Goal: Use online tool/utility: Utilize a website feature to perform a specific function

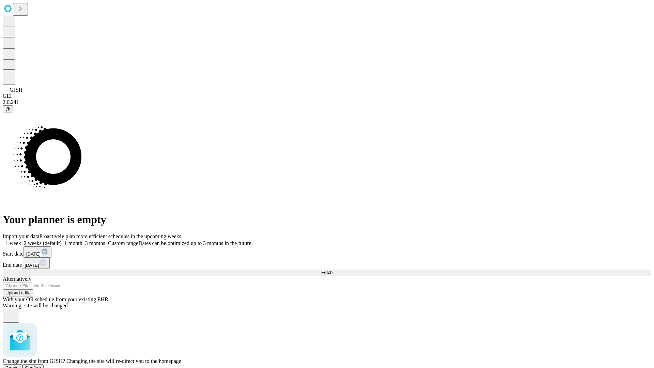
click at [41, 365] on span "Confirm" at bounding box center [33, 367] width 16 height 5
click at [62, 240] on label "2 weeks (default)" at bounding box center [41, 243] width 41 height 6
click at [332, 270] on span "Fetch" at bounding box center [326, 272] width 11 height 5
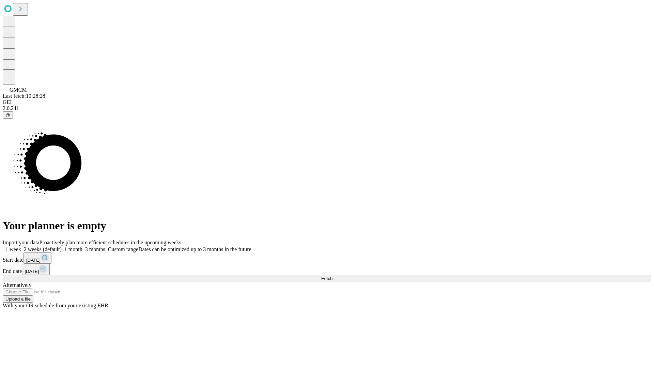
click at [62, 246] on label "2 weeks (default)" at bounding box center [41, 249] width 41 height 6
click at [332, 276] on span "Fetch" at bounding box center [326, 278] width 11 height 5
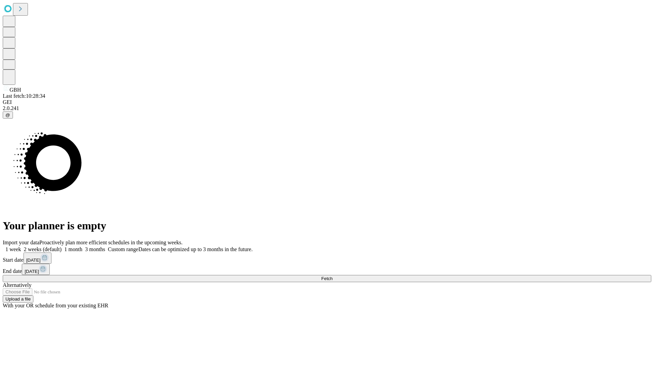
click at [62, 246] on label "2 weeks (default)" at bounding box center [41, 249] width 41 height 6
click at [332, 276] on span "Fetch" at bounding box center [326, 278] width 11 height 5
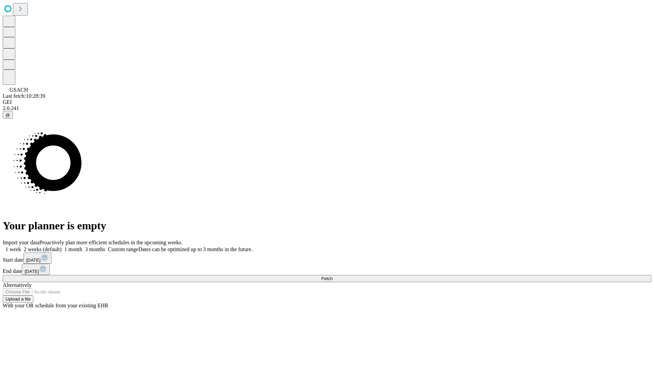
click at [62, 246] on label "2 weeks (default)" at bounding box center [41, 249] width 41 height 6
click at [332, 276] on span "Fetch" at bounding box center [326, 278] width 11 height 5
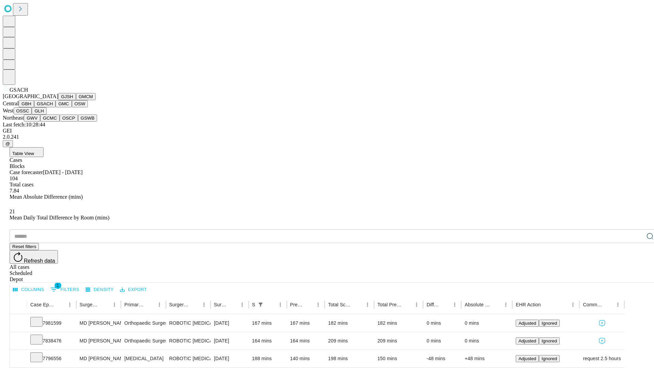
click at [55, 107] on button "GMC" at bounding box center [63, 103] width 16 height 7
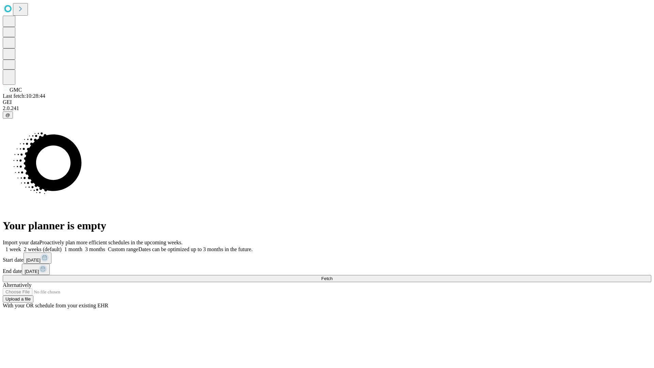
click at [332, 276] on span "Fetch" at bounding box center [326, 278] width 11 height 5
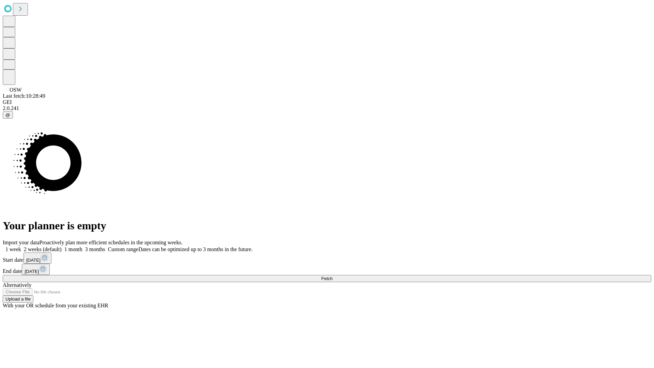
click at [62, 246] on label "2 weeks (default)" at bounding box center [41, 249] width 41 height 6
click at [332, 276] on span "Fetch" at bounding box center [326, 278] width 11 height 5
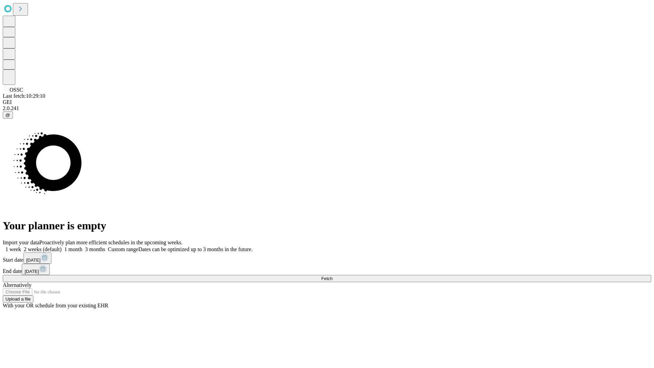
click at [332, 276] on span "Fetch" at bounding box center [326, 278] width 11 height 5
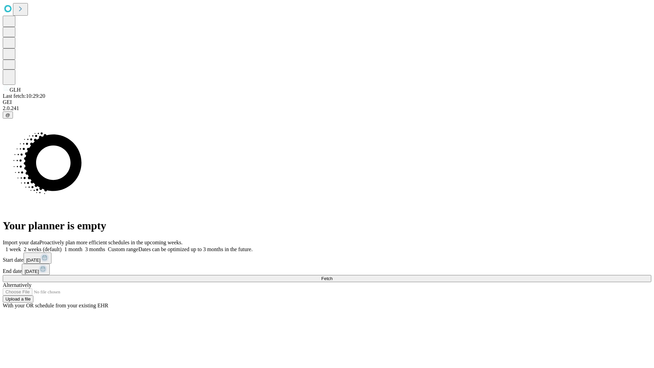
click at [62, 246] on label "2 weeks (default)" at bounding box center [41, 249] width 41 height 6
click at [332, 276] on span "Fetch" at bounding box center [326, 278] width 11 height 5
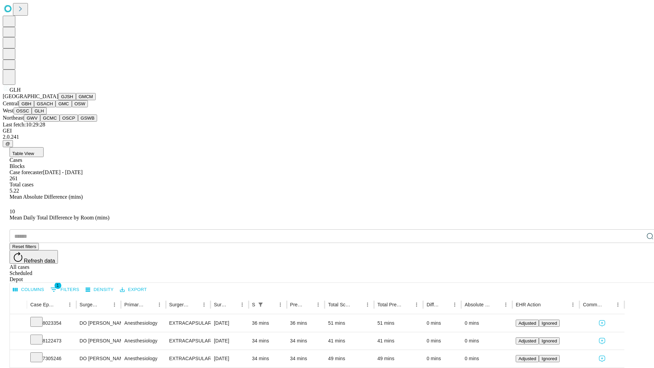
click at [40, 122] on button "GWV" at bounding box center [32, 117] width 16 height 7
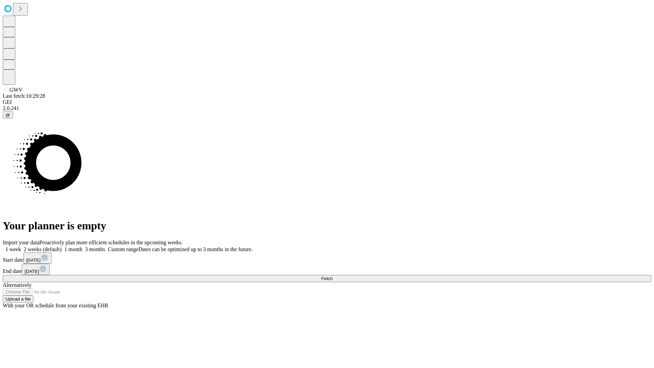
click at [332, 276] on span "Fetch" at bounding box center [326, 278] width 11 height 5
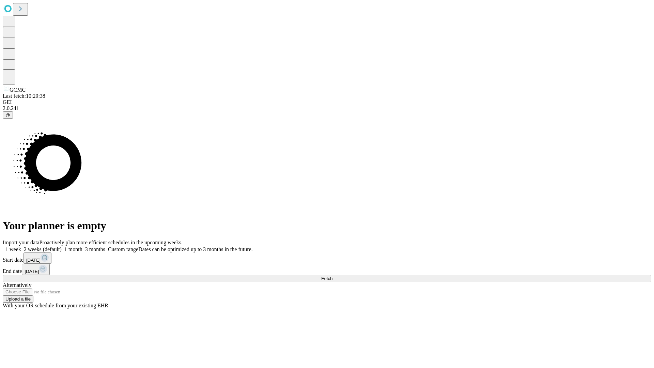
click at [62, 246] on label "2 weeks (default)" at bounding box center [41, 249] width 41 height 6
click at [332, 276] on span "Fetch" at bounding box center [326, 278] width 11 height 5
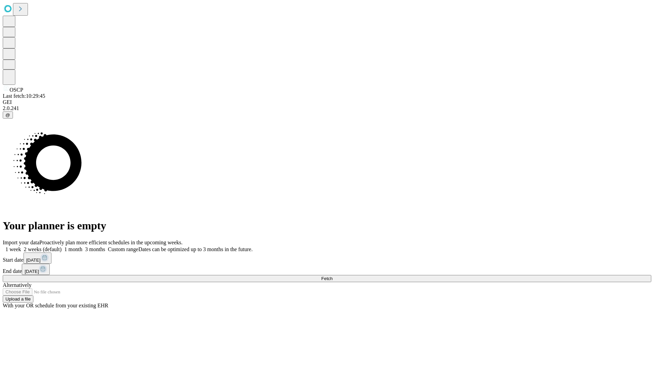
click at [332, 276] on span "Fetch" at bounding box center [326, 278] width 11 height 5
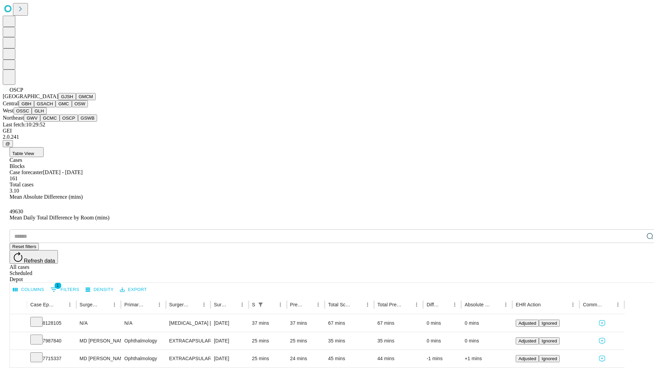
click at [78, 122] on button "GSWB" at bounding box center [87, 117] width 19 height 7
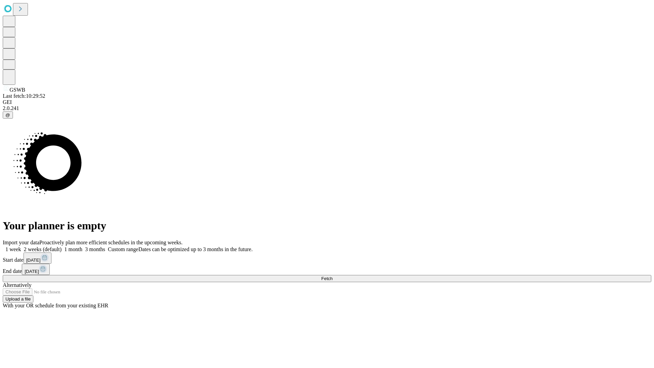
click at [62, 246] on label "2 weeks (default)" at bounding box center [41, 249] width 41 height 6
click at [332, 276] on span "Fetch" at bounding box center [326, 278] width 11 height 5
